Goal: Navigation & Orientation: Find specific page/section

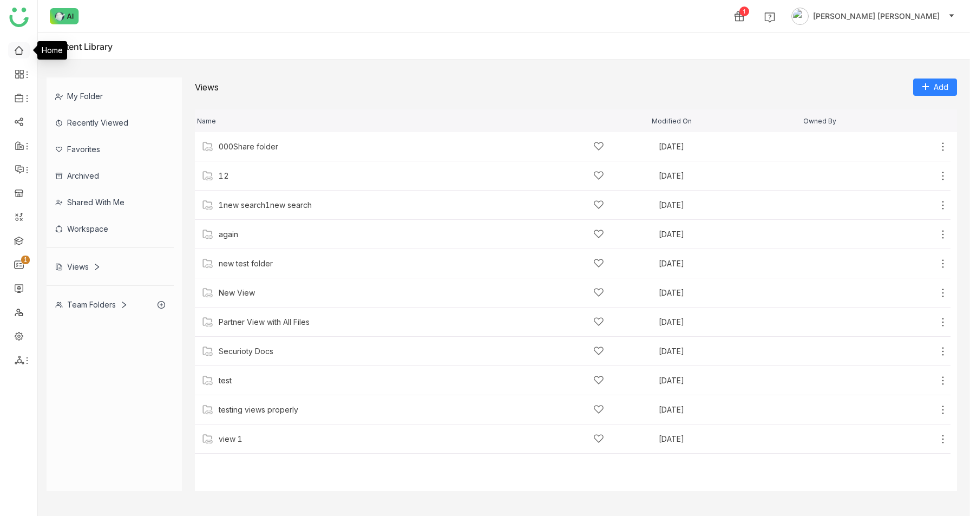
click at [15, 46] on link at bounding box center [19, 49] width 10 height 9
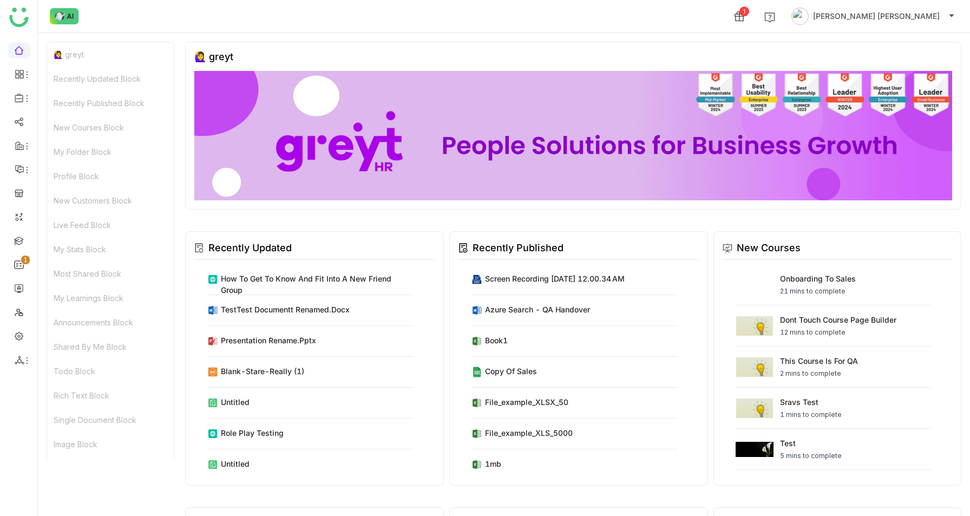
scroll to position [460, 0]
click at [100, 450] on div "Shared By Me Block" at bounding box center [110, 447] width 127 height 24
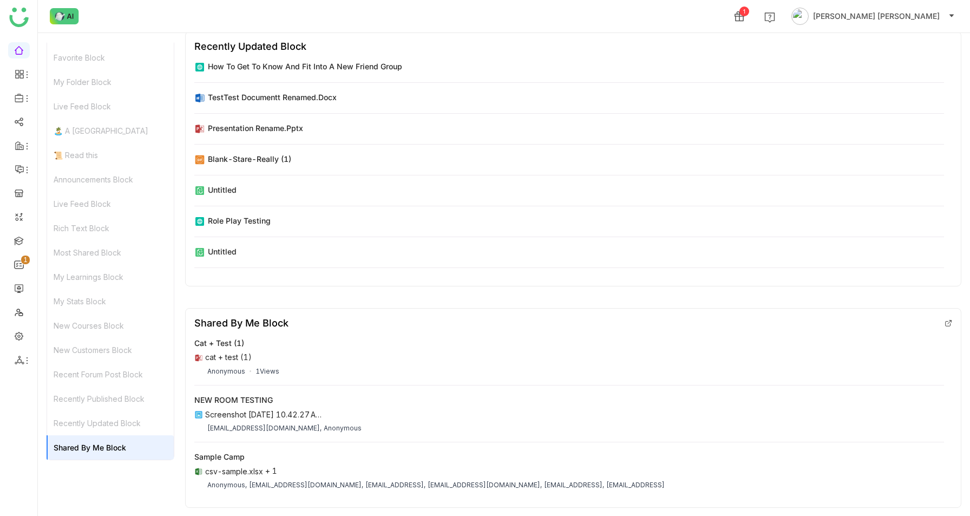
scroll to position [4570, 0]
click at [15, 123] on link at bounding box center [19, 120] width 10 height 9
click at [18, 122] on link at bounding box center [19, 120] width 10 height 9
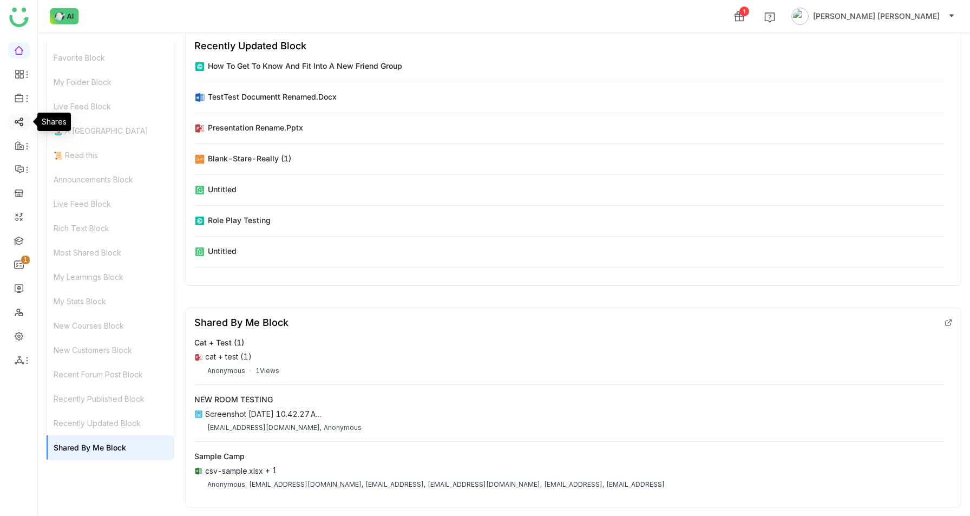
click at [18, 122] on link at bounding box center [19, 120] width 10 height 9
click at [17, 126] on link at bounding box center [19, 120] width 10 height 9
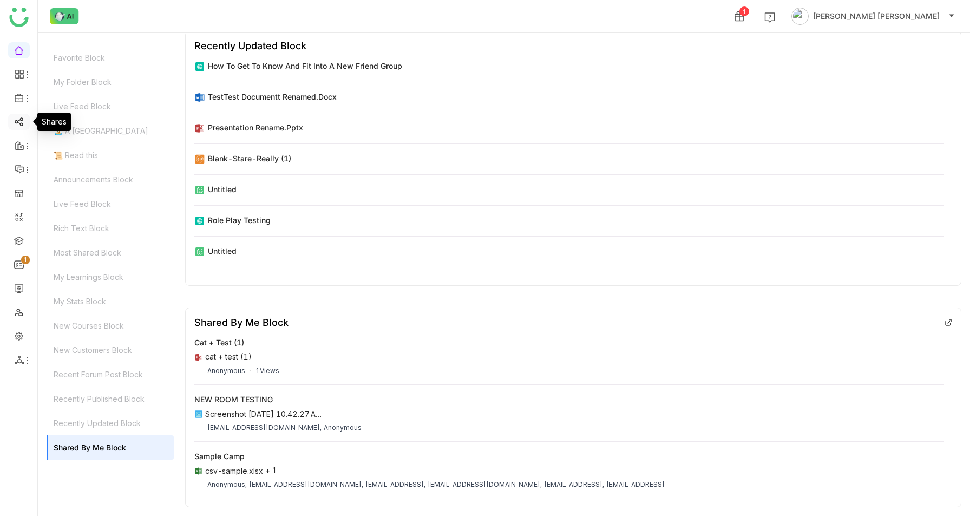
click at [17, 126] on link at bounding box center [19, 120] width 10 height 9
